Goal: Task Accomplishment & Management: Manage account settings

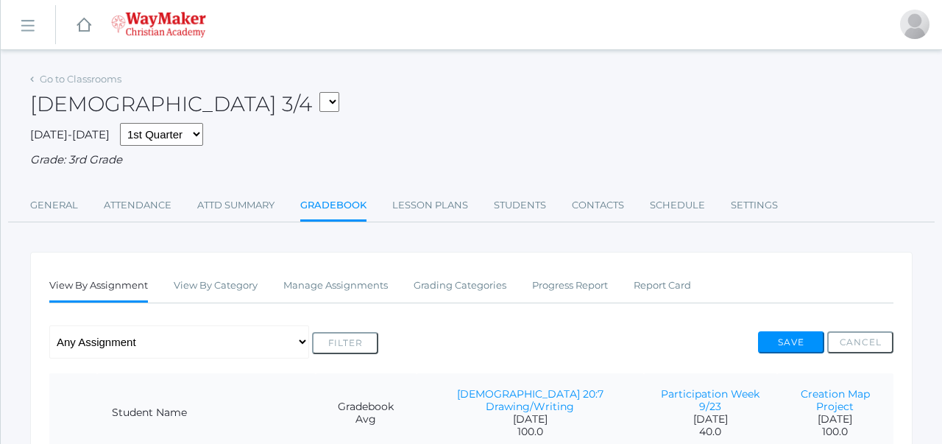
click at [319, 105] on select "03ELEM - Language Arts 3/4 03ELEM - History 3/4 03ELEM - Science 3/4 03ELEM - M…" at bounding box center [329, 102] width 20 height 20
select select "2573"
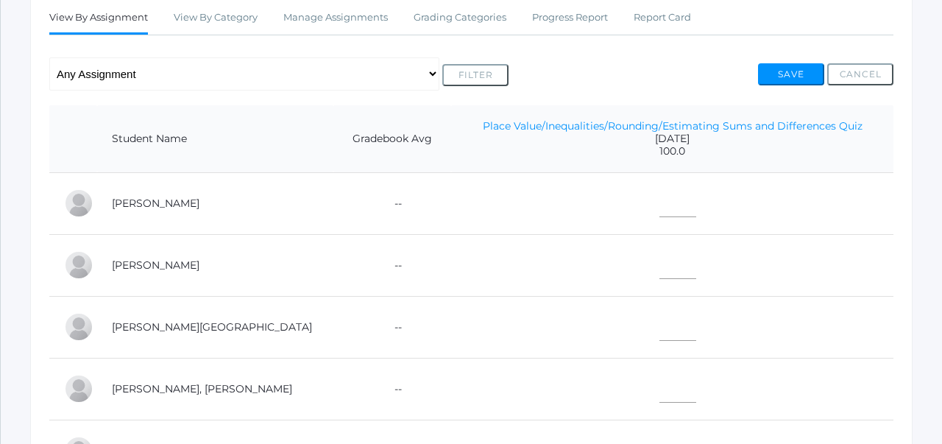
scroll to position [267, 0]
click at [646, 130] on link "Place Value/Inequalities/Rounding/Estimating Sums and Differences Quiz" at bounding box center [673, 126] width 380 height 13
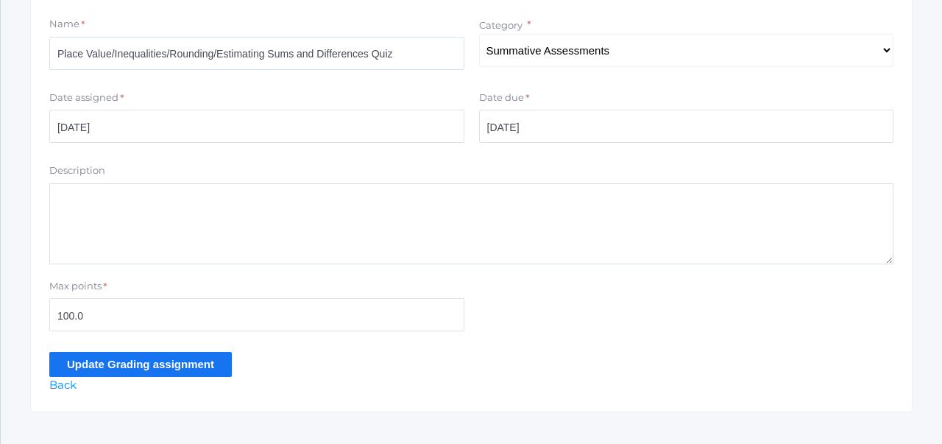
scroll to position [347, 0]
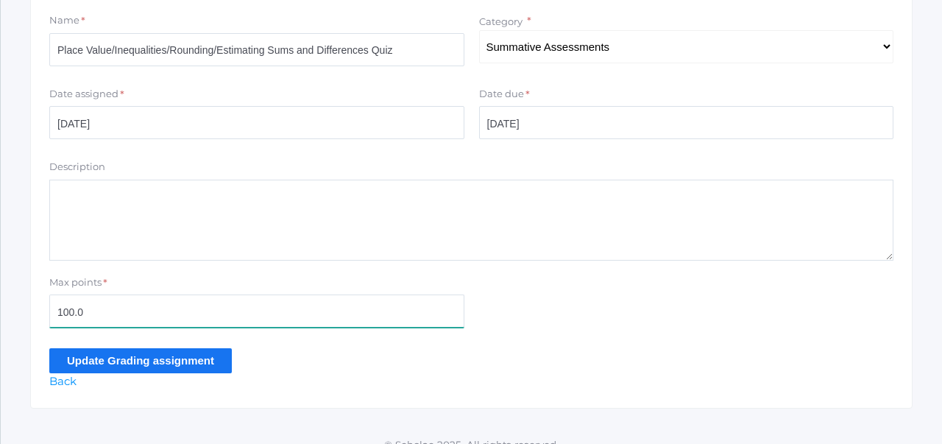
click at [77, 316] on input "100.0" at bounding box center [256, 310] width 415 height 33
type input "90"
click at [122, 363] on input "Update Grading assignment" at bounding box center [140, 360] width 183 height 24
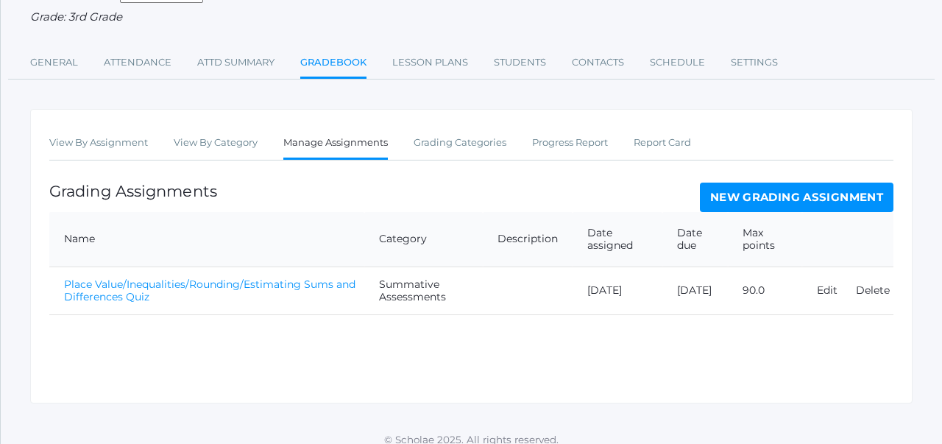
scroll to position [190, 0]
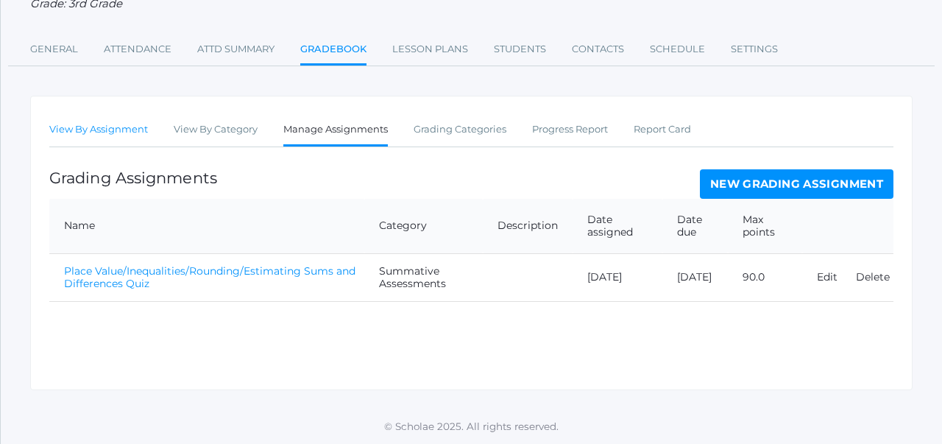
click at [105, 121] on link "View By Assignment" at bounding box center [98, 129] width 99 height 29
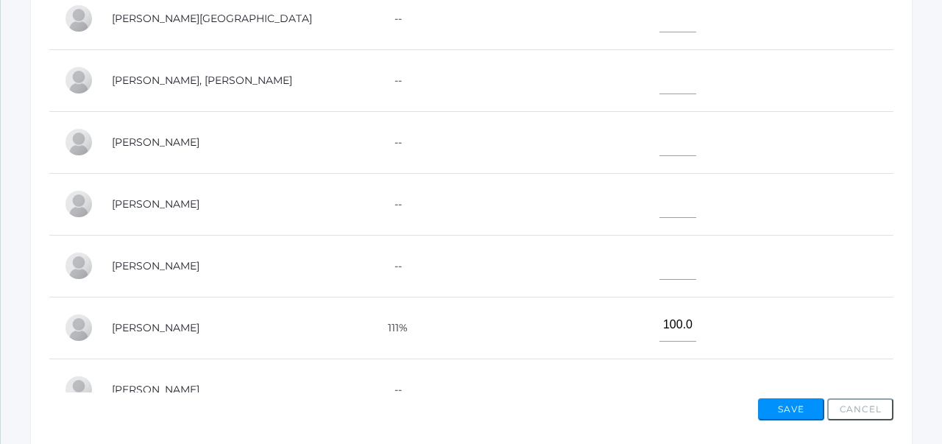
scroll to position [7, 0]
click at [660, 327] on input"] "100.0" at bounding box center [678, 324] width 37 height 33
type input"] "90"
click at [706, 342] on td "90" at bounding box center [672, 327] width 442 height 62
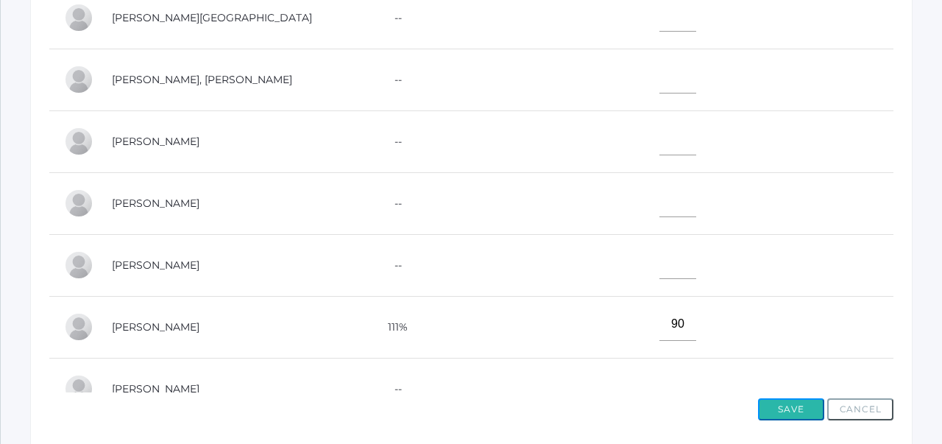
click at [781, 400] on button "Save" at bounding box center [791, 409] width 66 height 22
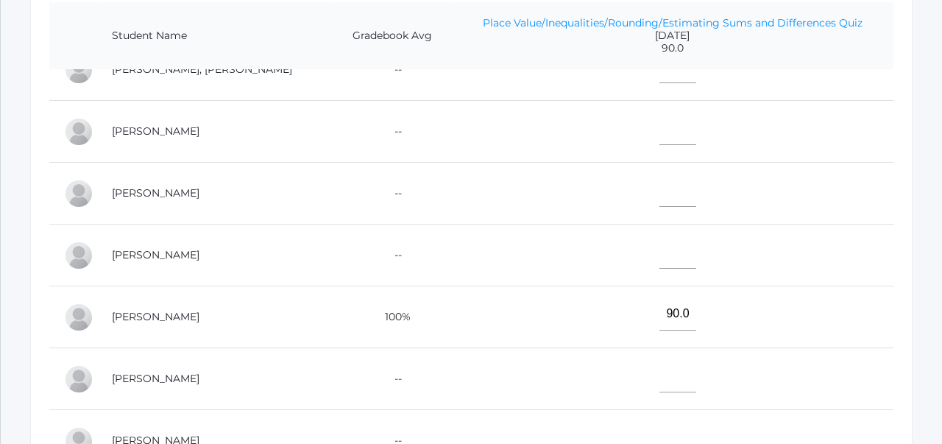
scroll to position [221, 0]
